Goal: Check status

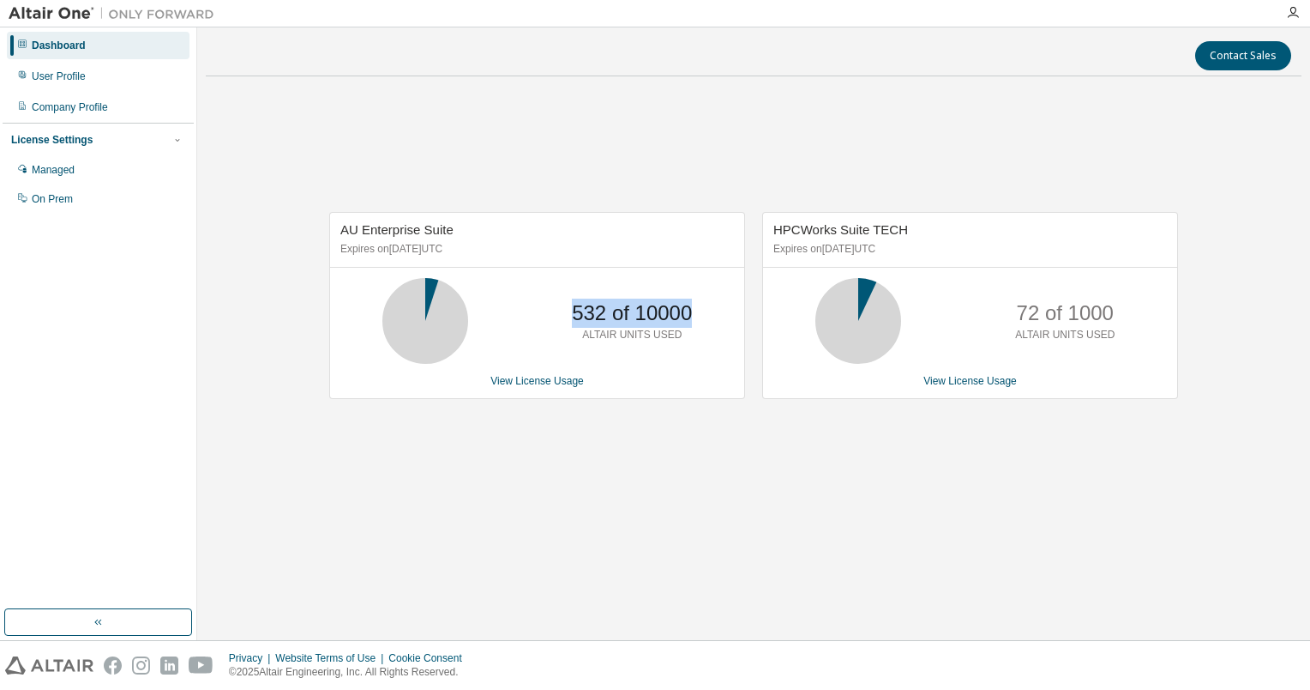
drag, startPoint x: 566, startPoint y: 310, endPoint x: 703, endPoint y: 320, distance: 137.6
click at [703, 320] on div "532 of 10000 ALTAIR UNITS USED" at bounding box center [537, 321] width 414 height 86
drag, startPoint x: 703, startPoint y: 320, endPoint x: 685, endPoint y: 339, distance: 26.1
click at [685, 339] on div "532 of 10000 ALTAIR UNITS USED" at bounding box center [631, 321] width 137 height 86
drag, startPoint x: 1020, startPoint y: 309, endPoint x: 1206, endPoint y: 318, distance: 186.3
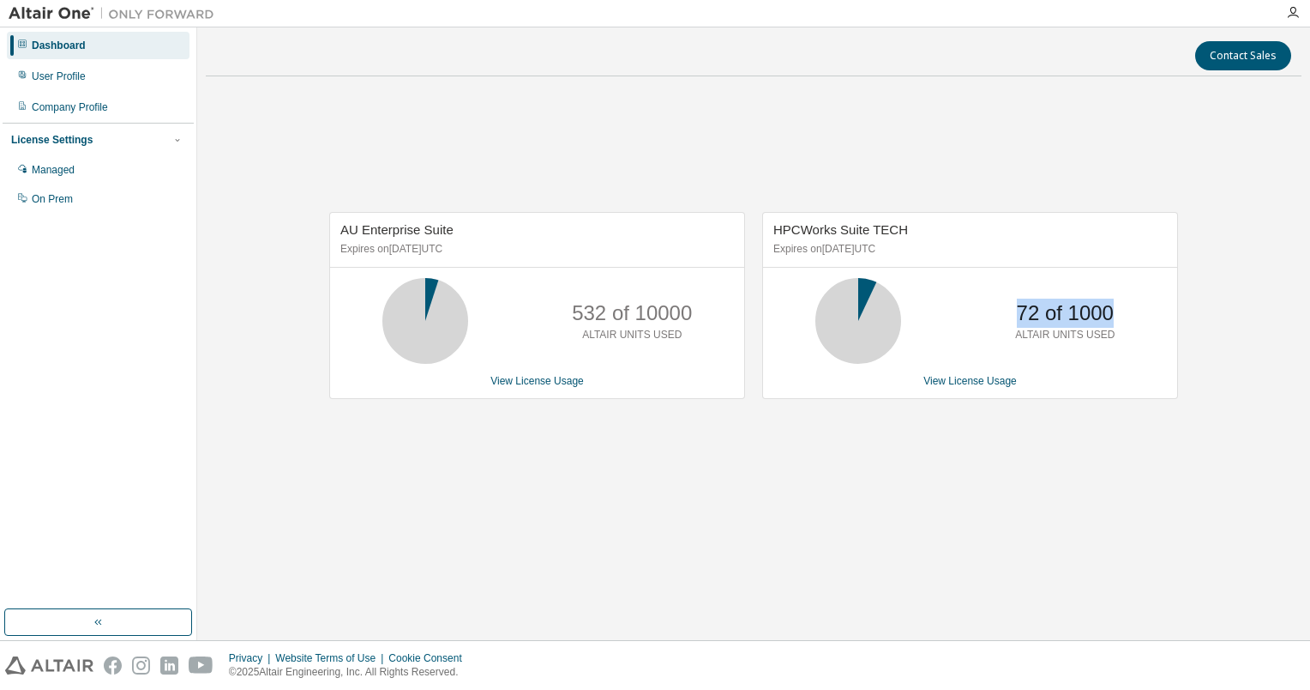
click at [1206, 318] on div "AU Enterprise Suite Expires on [DATE] UTC 532 of 10000 ALTAIR UNITS USED View L…" at bounding box center [754, 314] width 1096 height 449
drag, startPoint x: 1206, startPoint y: 318, endPoint x: 1105, endPoint y: 325, distance: 100.6
click at [1105, 325] on p "72 of 1000" at bounding box center [1065, 312] width 97 height 29
click at [1094, 326] on p "72 of 1000" at bounding box center [1065, 312] width 97 height 29
